Goal: Ask a question: Seek information or help from site administrators or community

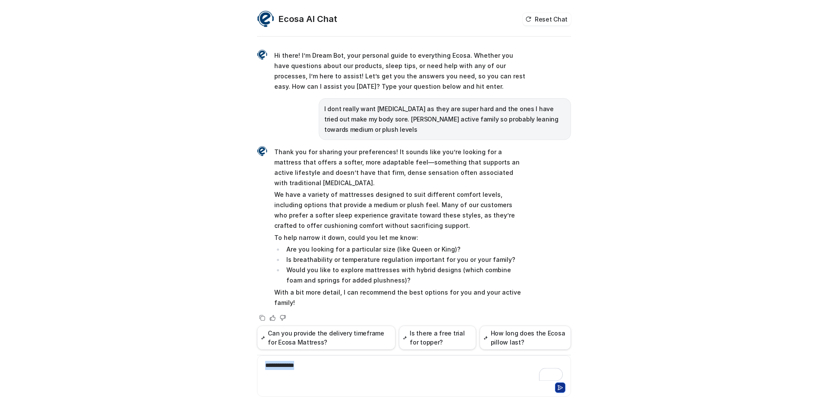
drag, startPoint x: 309, startPoint y: 355, endPoint x: 228, endPoint y: 364, distance: 81.6
click at [228, 364] on div "Ecosa AI Chat Reset Chat Hi there! I’m Dream Bot, your personal guide to everyt…" at bounding box center [414, 203] width 828 height 407
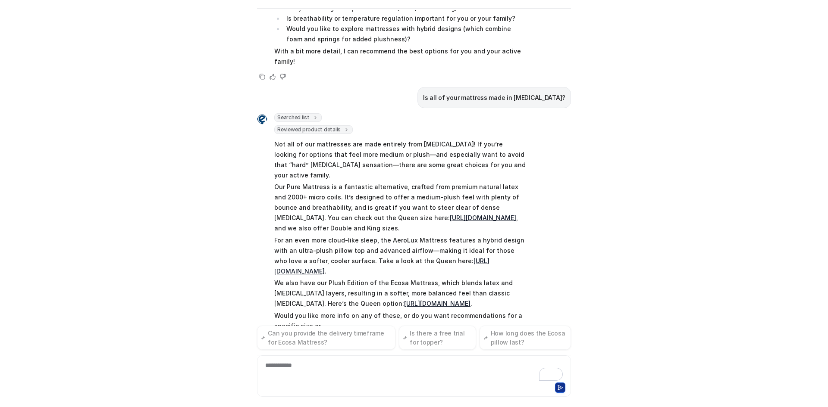
scroll to position [224, 0]
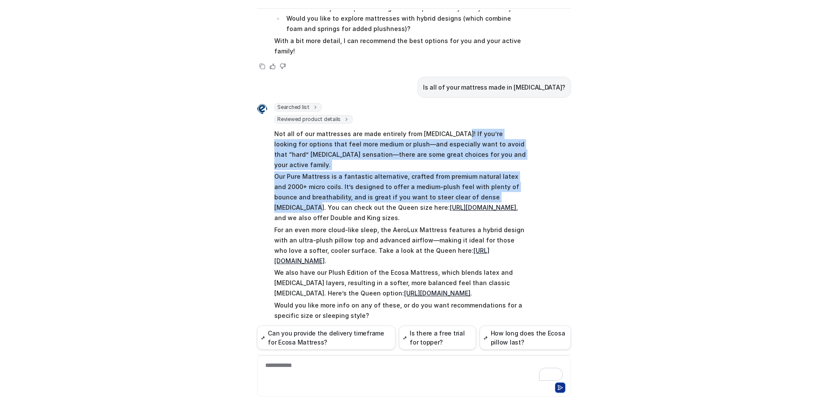
drag, startPoint x: 453, startPoint y: 114, endPoint x: 489, endPoint y: 164, distance: 62.1
click at [489, 164] on span "Not all of our mattresses are made entirely from memory foam! If you’re looking…" at bounding box center [400, 224] width 252 height 195
copy span "If you’re looking for options that feel more medium or plush—and especially wan…"
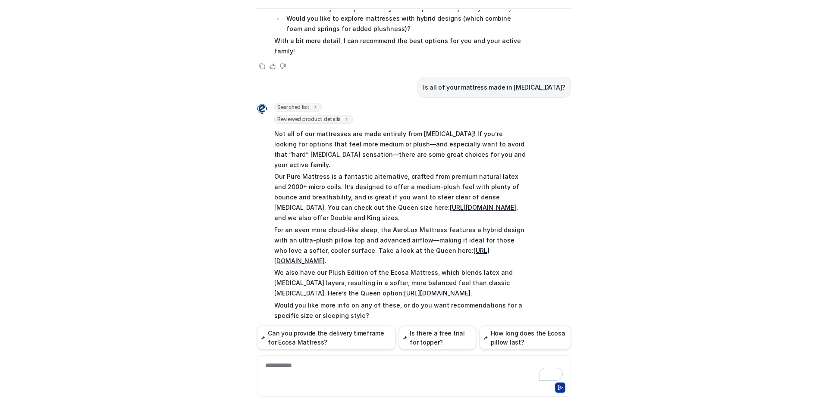
drag, startPoint x: 264, startPoint y: 198, endPoint x: 271, endPoint y: 197, distance: 6.9
click at [264, 198] on div "Searched list url : "https://www.ecosa.com.au/module/ecosafeeds/Feeds?feedid=34…" at bounding box center [391, 212] width 269 height 219
drag, startPoint x: 275, startPoint y: 200, endPoint x: 285, endPoint y: 201, distance: 10.0
click at [285, 225] on p "For an even more cloud-like sleep, the AeroLux Mattress features a hybrid desig…" at bounding box center [400, 245] width 252 height 41
click at [288, 225] on p "For an even more cloud-like sleep, the AeroLux Mattress features a hybrid desig…" at bounding box center [400, 245] width 252 height 41
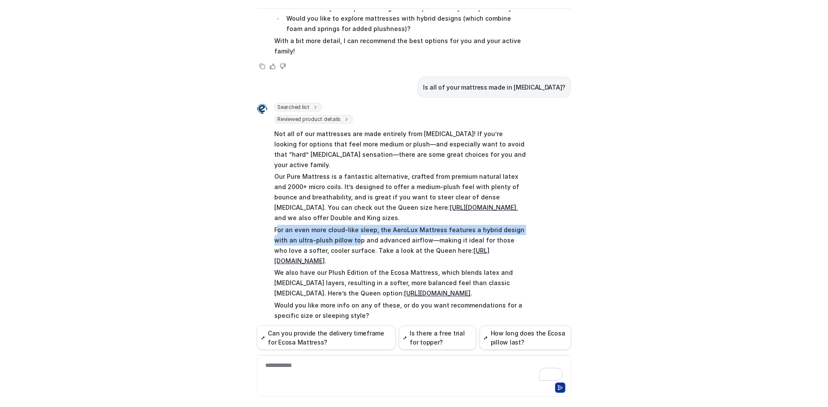
drag, startPoint x: 273, startPoint y: 199, endPoint x: 285, endPoint y: 201, distance: 11.8
click at [336, 225] on p "For an even more cloud-like sleep, the AeroLux Mattress features a hybrid desig…" at bounding box center [400, 245] width 252 height 41
click at [284, 225] on p "For an even more cloud-like sleep, the AeroLux Mattress features a hybrid desig…" at bounding box center [400, 245] width 252 height 41
drag, startPoint x: 269, startPoint y: 200, endPoint x: 335, endPoint y: 219, distance: 68.9
click at [335, 219] on div "Searched list url : "https://www.ecosa.com.au/module/ecosafeeds/Feeds?feedid=34…" at bounding box center [391, 212] width 269 height 219
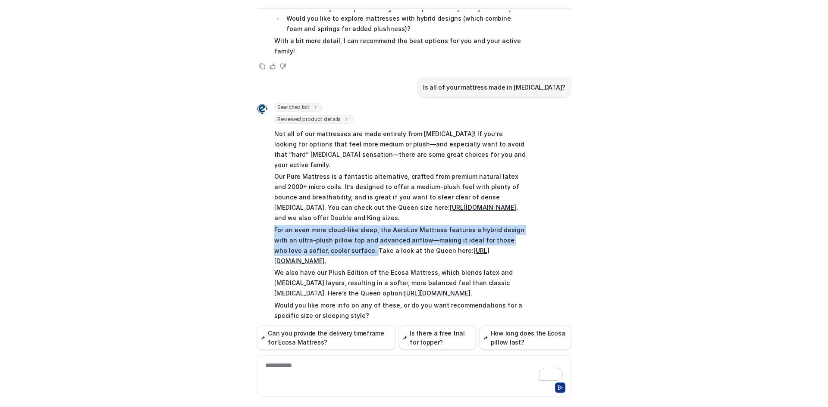
copy p "For an even more cloud-like sleep, the AeroLux Mattress features a hybrid desig…"
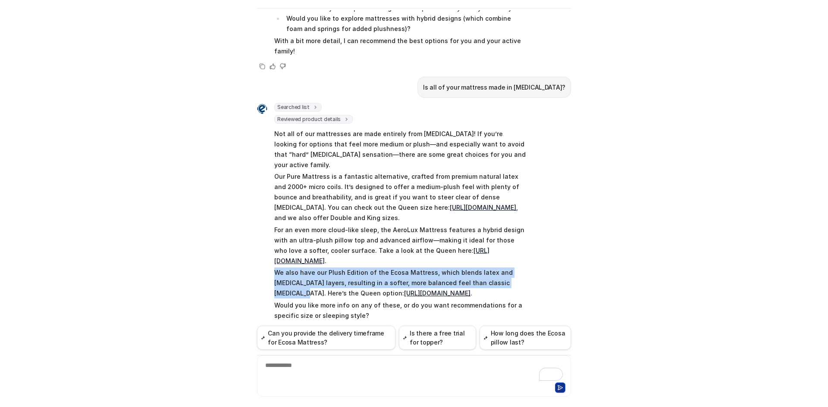
drag, startPoint x: 273, startPoint y: 241, endPoint x: 502, endPoint y: 254, distance: 229.3
click at [502, 268] on p "We also have our Plush Edition of the Ecosa Mattress, which blends latex and me…" at bounding box center [400, 283] width 252 height 31
copy p "We also have our Plush Edition of the Ecosa Mattress, which blends latex and me…"
